Goal: Task Accomplishment & Management: Complete application form

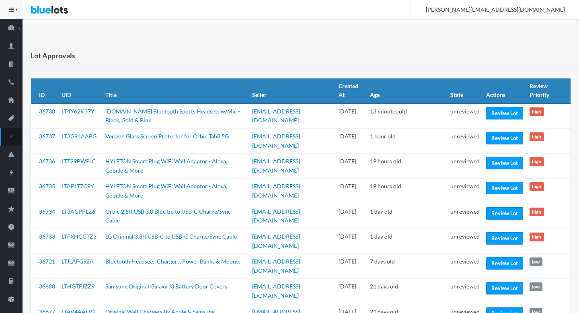
click at [491, 188] on td "Review Lot" at bounding box center [504, 190] width 43 height 25
click at [501, 232] on link "Review Lot" at bounding box center [504, 238] width 37 height 12
click at [506, 211] on link "Review Lot" at bounding box center [504, 213] width 37 height 12
click at [506, 189] on td "Review Lot" at bounding box center [504, 190] width 43 height 25
click at [507, 183] on link "Review Lot" at bounding box center [504, 188] width 37 height 12
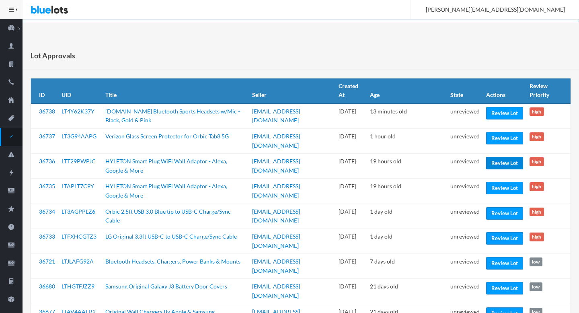
click at [497, 157] on link "Review Lot" at bounding box center [504, 163] width 37 height 12
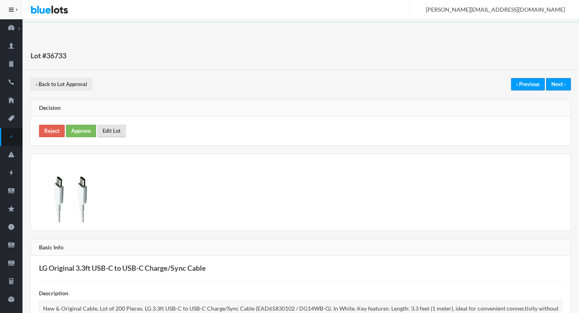
click at [107, 127] on link "Edit Lot" at bounding box center [111, 131] width 29 height 12
click at [73, 129] on link "Approve" at bounding box center [81, 131] width 30 height 12
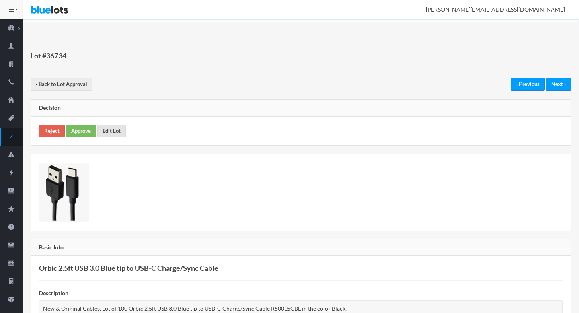
click at [110, 127] on link "Edit Lot" at bounding box center [111, 131] width 29 height 12
click at [82, 129] on link "Approve" at bounding box center [81, 131] width 30 height 12
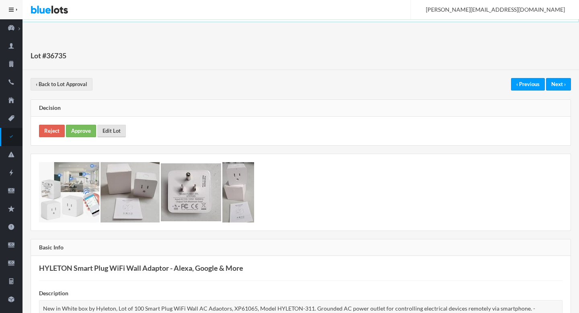
click at [118, 129] on link "Edit Lot" at bounding box center [111, 131] width 29 height 12
click at [78, 133] on link "Approve" at bounding box center [81, 131] width 30 height 12
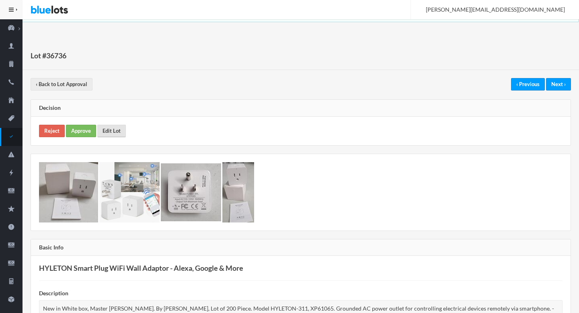
click at [121, 130] on link "Edit Lot" at bounding box center [111, 131] width 29 height 12
click at [70, 131] on link "Approve" at bounding box center [81, 131] width 30 height 12
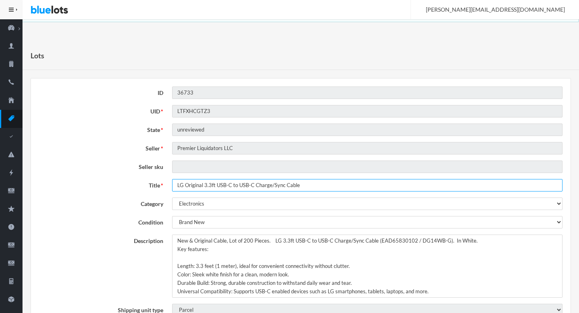
click at [216, 187] on input "LG Original 3.3ft USB-C to USB-C Charge/Sync Cable" at bounding box center [367, 185] width 390 height 12
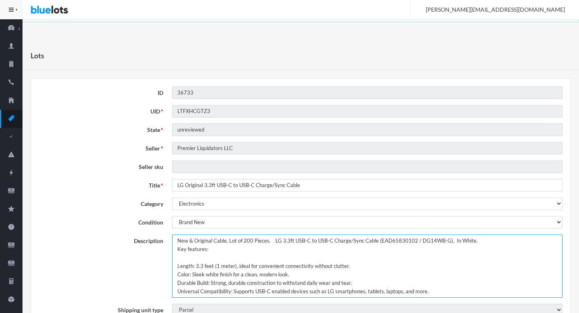
click at [177, 240] on textarea "New & Original Cable, Lot of 200 Pieces. LG 3.3ft USB-C to USB-C Charge/Sync Ca…" at bounding box center [367, 265] width 390 height 63
click at [270, 241] on textarea "New & Original Cable, Lot of 200 Pieces. LG 3.3ft USB-C to USB-C Charge/Sync Ca…" at bounding box center [367, 265] width 390 height 63
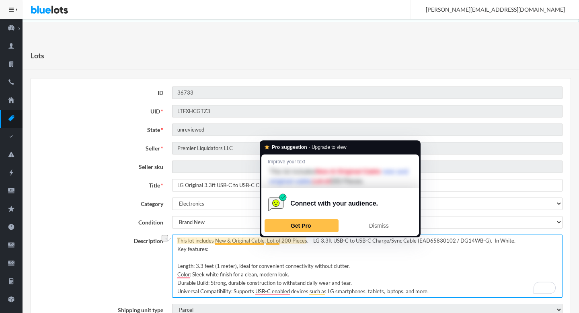
drag, startPoint x: 270, startPoint y: 241, endPoint x: 276, endPoint y: 241, distance: 5.2
click at [276, 241] on textarea "New & Original Cable, Lot of 200 Pieces. LG 3.3ft USB-C to USB-C Charge/Sync Ca…" at bounding box center [367, 265] width 390 height 63
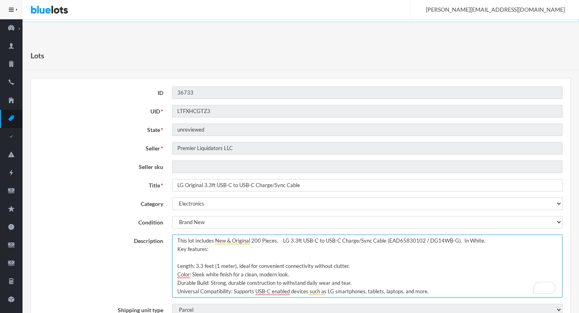
click at [280, 239] on textarea "New & Original Cable, Lot of 200 Pieces. LG 3.3ft USB-C to USB-C Charge/Sync Ca…" at bounding box center [367, 265] width 390 height 63
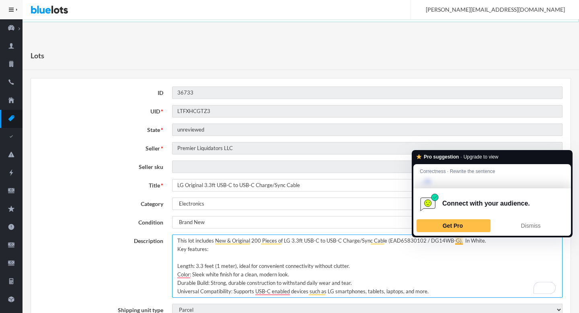
click at [456, 241] on textarea "New & Original Cable, Lot of 200 Pieces. LG 3.3ft USB-C to USB-C Charge/Sync Ca…" at bounding box center [367, 265] width 390 height 63
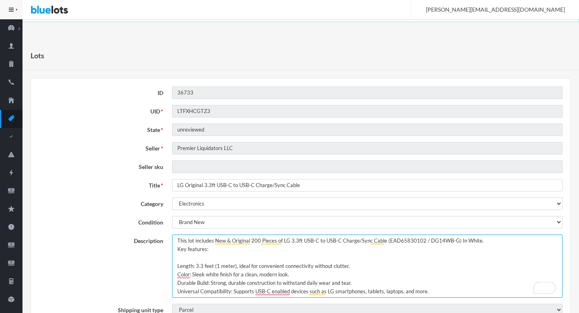
click at [489, 234] on textarea "New & Original Cable, Lot of 200 Pieces. LG 3.3ft USB-C to USB-C Charge/Sync Ca…" at bounding box center [367, 265] width 390 height 63
click at [489, 242] on textarea "New & Original Cable, Lot of 200 Pieces. LG 3.3ft USB-C to USB-C Charge/Sync Ca…" at bounding box center [367, 265] width 390 height 63
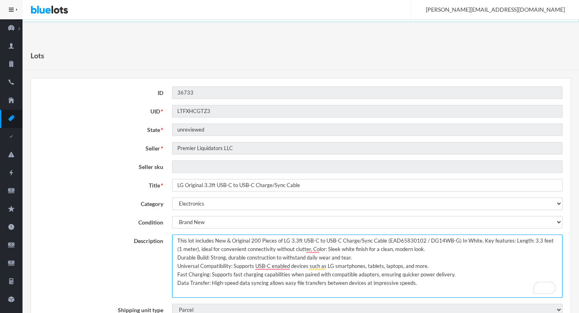
click at [427, 250] on textarea "New & Original Cable, Lot of 200 Pieces. LG 3.3ft USB-C to USB-C Charge/Sync Ca…" at bounding box center [367, 265] width 390 height 63
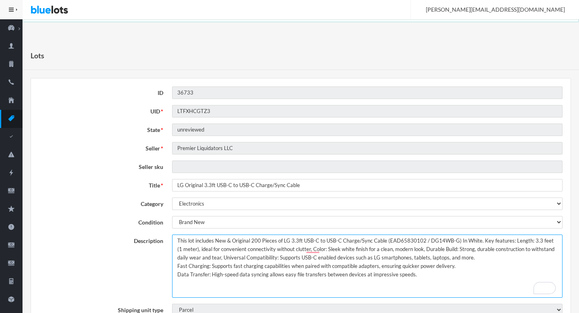
click at [492, 258] on textarea "New & Original Cable, Lot of 200 Pieces. LG 3.3ft USB-C to USB-C Charge/Sync Ca…" at bounding box center [367, 265] width 390 height 63
type textarea "This lot includes New & Original 200 Pieces of LG 3.3ft USB-C to USB-C Charge/S…"
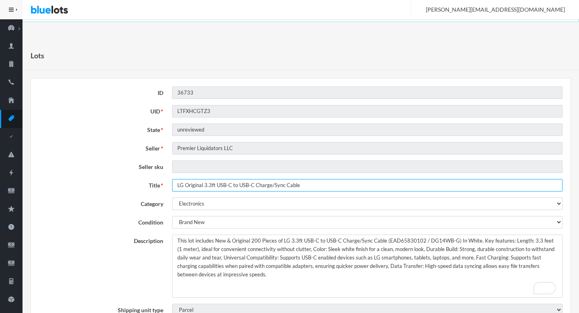
click at [255, 184] on input "LG Original 3.3ft USB-C to USB-C Charge/Sync Cable" at bounding box center [367, 185] width 390 height 12
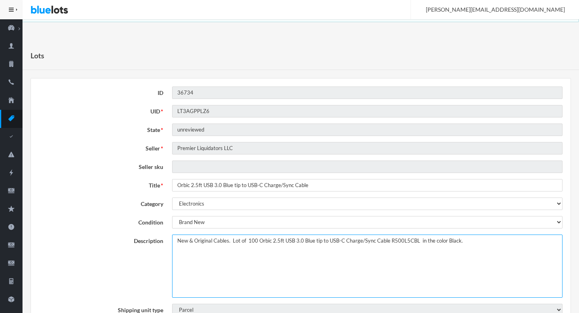
click at [176, 238] on textarea "New & Original Cables. Lot of 100 Orbic 2.5ft USB 3.0 Blue tip to USB-C Charge/…" at bounding box center [367, 265] width 390 height 63
paste textarea "This lot includes"
type textarea "This lot includes New & Original Cables. Lot of 100 Orbic 2.5ft USB 3.0 Blue ti…"
click at [257, 237] on textarea "New & Original Cables. Lot of 100 Orbic 2.5ft USB 3.0 Blue tip to USB-C Charge/…" at bounding box center [367, 265] width 390 height 63
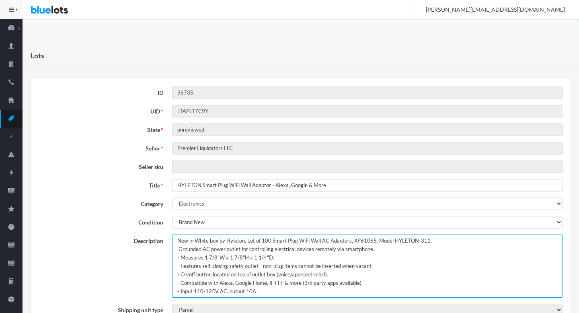
click at [175, 237] on textarea "New in White box by Hyleton, Lot of 100 Smart Plug WiFi Wall AC Adaotors, XP610…" at bounding box center [367, 265] width 390 height 63
paste textarea "This lot includes"
click at [286, 241] on textarea "New in White box by Hyleton, Lot of 100 Smart Plug WiFi Wall AC Adaotors, XP610…" at bounding box center [367, 265] width 390 height 63
drag, startPoint x: 286, startPoint y: 241, endPoint x: 294, endPoint y: 241, distance: 8.0
click at [294, 241] on textarea "New in White box by Hyleton, Lot of 100 Smart Plug WiFi Wall AC Adaotors, XP610…" at bounding box center [367, 265] width 390 height 63
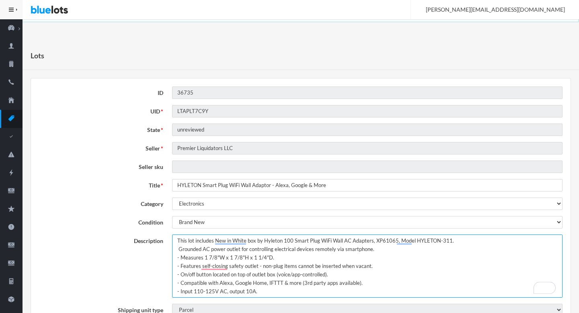
click at [456, 239] on textarea "New in White box by Hyleton, Lot of 100 Smart Plug WiFi Wall AC Adaotors, XP610…" at bounding box center [367, 265] width 390 height 63
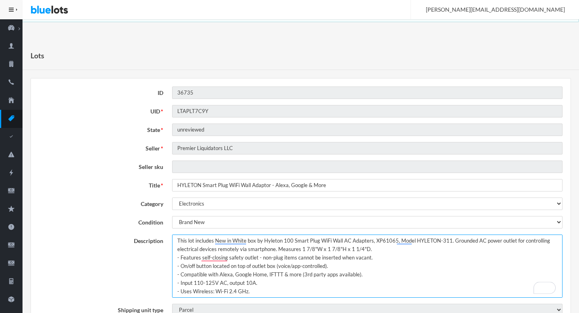
click at [386, 248] on textarea "New in White box by Hyleton, Lot of 100 Smart Plug WiFi Wall AC Adaotors, XP610…" at bounding box center [367, 265] width 390 height 63
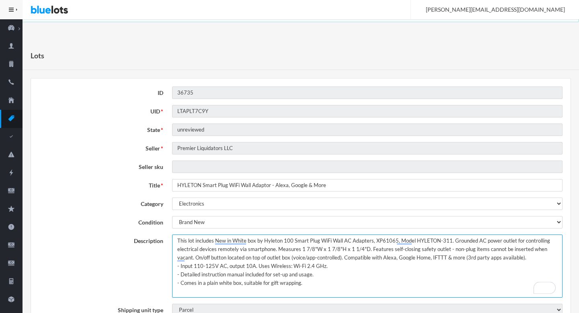
click at [179, 268] on textarea "New in White box by Hyleton, Lot of 100 Smart Plug WiFi Wall AC Adaotors, XP610…" at bounding box center [367, 265] width 390 height 63
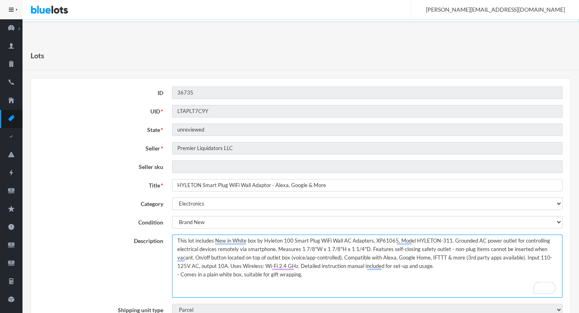
click at [180, 274] on textarea "New in White box by Hyleton, Lot of 100 Smart Plug WiFi Wall AC Adaotors, XP610…" at bounding box center [367, 265] width 390 height 63
type textarea "This lot includes New in White box by Hyleton 100 Smart Plug WiFi Wall AC Adapt…"
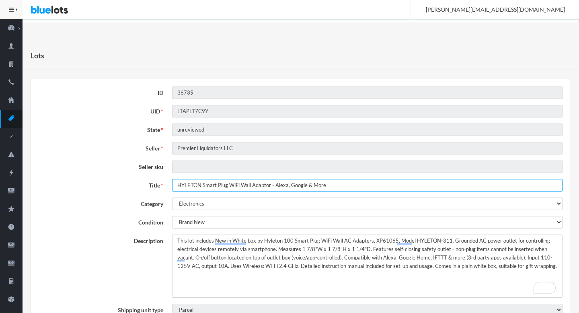
click at [244, 182] on input "HYLETON Smart Plug WiFi Wall Adaptor - Alexa, Google & More" at bounding box center [367, 185] width 390 height 12
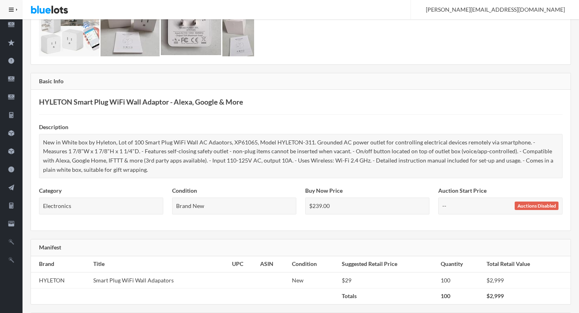
scroll to position [224, 0]
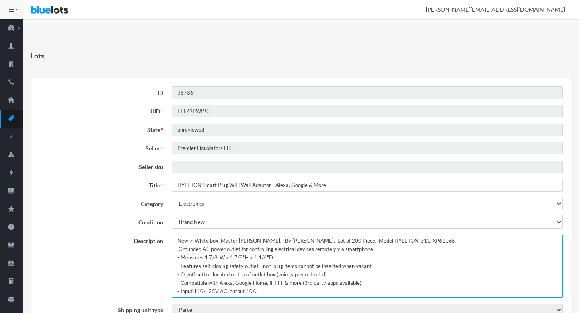
click at [172, 238] on textarea "New in White box, Master [PERSON_NAME]. By [PERSON_NAME], Lot of 200 Piece. Mod…" at bounding box center [367, 265] width 390 height 63
paste textarea "This lot includes"
click at [294, 241] on textarea "New in White box, Master Carton. By Hyleton, Lot of 200 Piece. Model HYLETON-31…" at bounding box center [367, 265] width 390 height 63
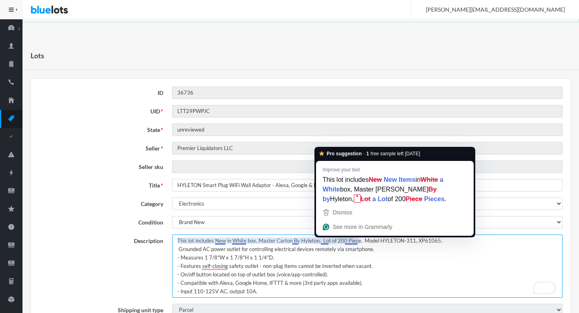
click at [321, 241] on textarea "New in White box, Master Carton. By Hyleton, Lot of 200 Piece. Model HYLETON-31…" at bounding box center [367, 265] width 390 height 63
click at [325, 242] on textarea "New in White box, Master Carton. By Hyleton, Lot of 200 Piece. Model HYLETON-31…" at bounding box center [367, 265] width 390 height 63
drag, startPoint x: 325, startPoint y: 242, endPoint x: 331, endPoint y: 242, distance: 5.6
click at [331, 242] on textarea "New in White box, Master Carton. By Hyleton, Lot of 200 Piece. Model HYLETON-31…" at bounding box center [367, 265] width 390 height 63
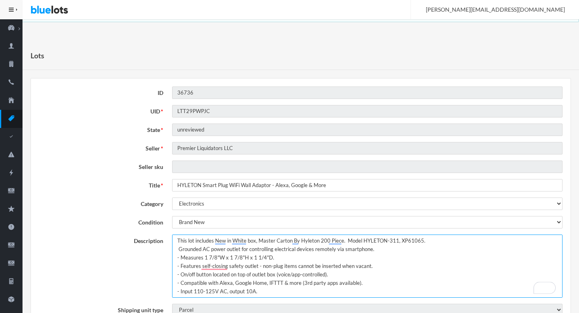
click at [345, 239] on textarea "New in White box, Master Carton. By Hyleton, Lot of 200 Piece. Model HYLETON-31…" at bounding box center [367, 265] width 390 height 63
click at [448, 241] on textarea "New in White box, Master Carton. By Hyleton, Lot of 200 Piece. Model HYLETON-31…" at bounding box center [367, 265] width 390 height 63
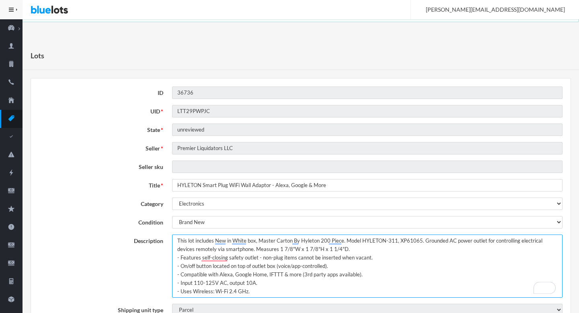
click at [346, 250] on textarea "New in White box, Master Carton. By Hyleton, Lot of 200 Piece. Model HYLETON-31…" at bounding box center [367, 265] width 390 height 63
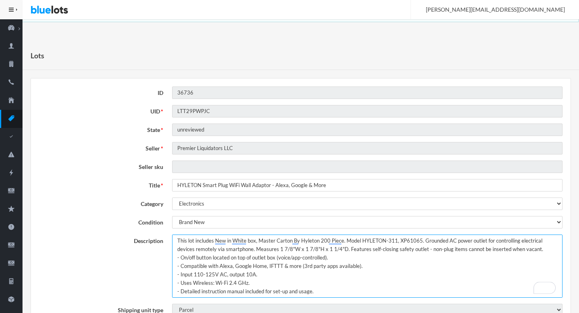
click at [532, 244] on textarea "New in White box, Master Carton. By Hyleton, Lot of 200 Piece. Model HYLETON-31…" at bounding box center [367, 265] width 390 height 63
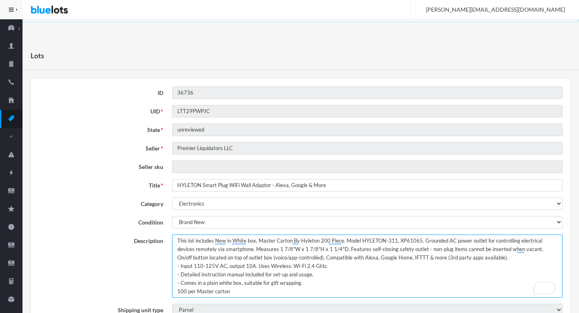
click at [180, 268] on textarea "New in White box, Master Carton. By Hyleton, Lot of 200 Piece. Model HYLETON-31…" at bounding box center [367, 265] width 390 height 63
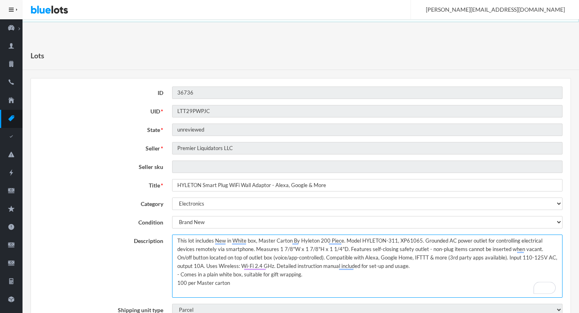
click at [179, 275] on textarea "New in White box, Master Carton. By Hyleton, Lot of 200 Piece. Model HYLETON-31…" at bounding box center [367, 265] width 390 height 63
click at [517, 264] on textarea "New in White box, Master Carton. By Hyleton, Lot of 200 Piece. Model HYLETON-31…" at bounding box center [367, 265] width 390 height 63
type textarea "This lot includes New in White box, Master Carton By Hyleton 200 Piece. Model H…"
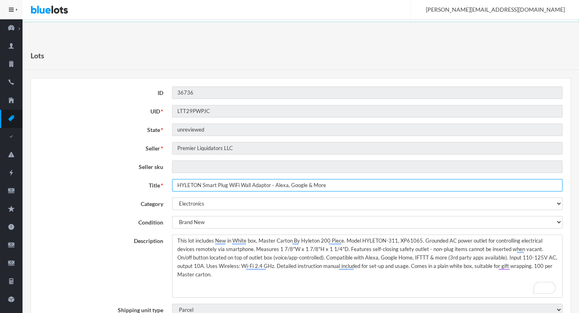
click at [339, 189] on input "HYLETON Smart Plug WiFi Wall Adaptor - Alexa, Google & More" at bounding box center [367, 185] width 390 height 12
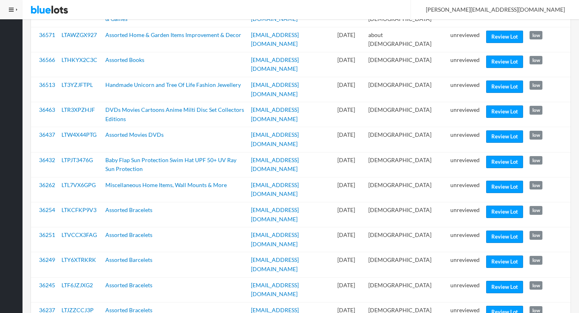
scroll to position [349, 0]
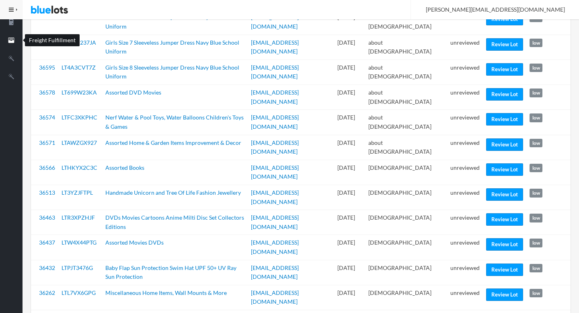
click at [10, 40] on icon "filing" at bounding box center [11, 40] width 22 height 7
